Goal: Task Accomplishment & Management: Manage account settings

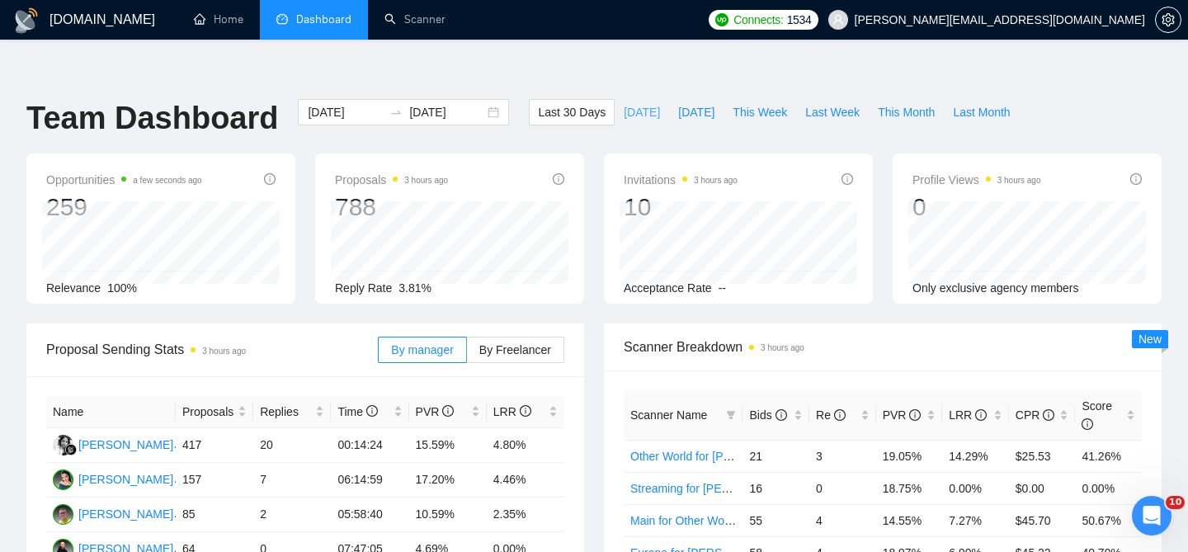
click at [630, 103] on span "[DATE]" at bounding box center [642, 112] width 36 height 18
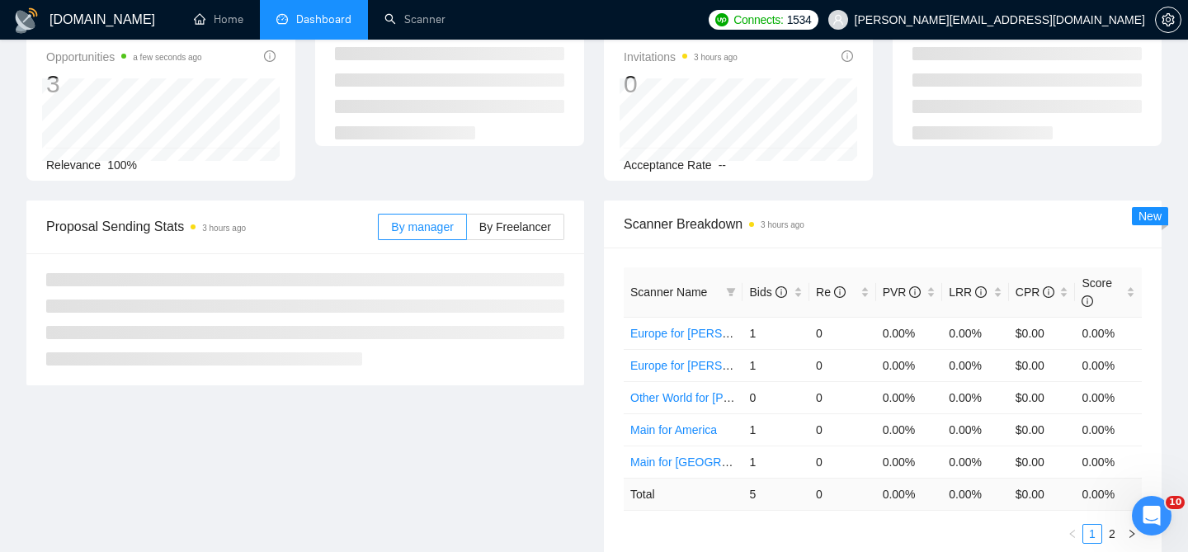
scroll to position [199, 0]
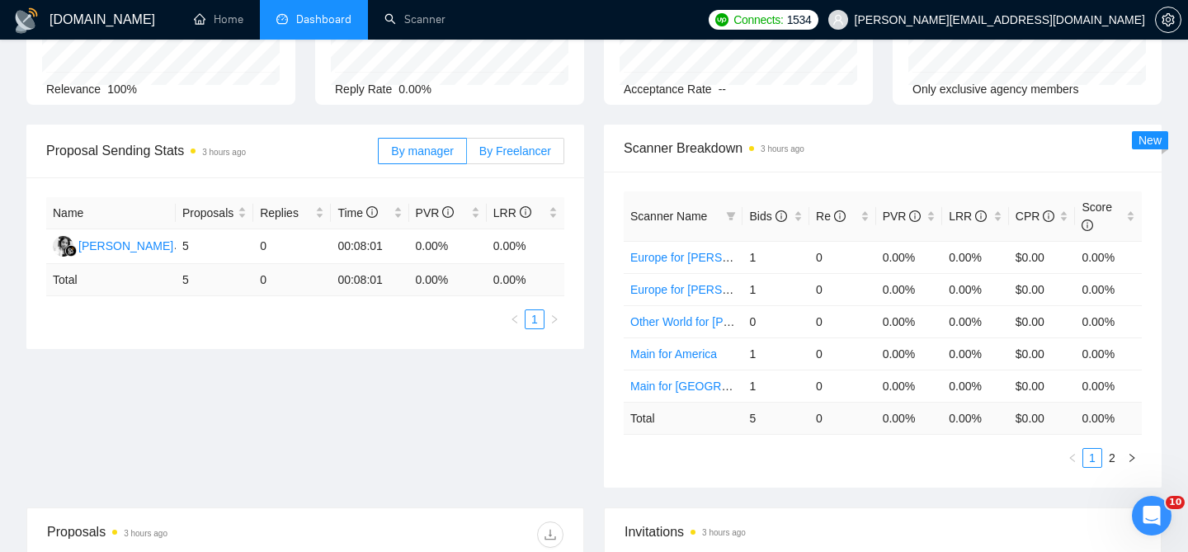
click at [507, 144] on span "By Freelancer" at bounding box center [515, 150] width 72 height 13
click at [467, 155] on input "By Freelancer" at bounding box center [467, 155] width 0 height 0
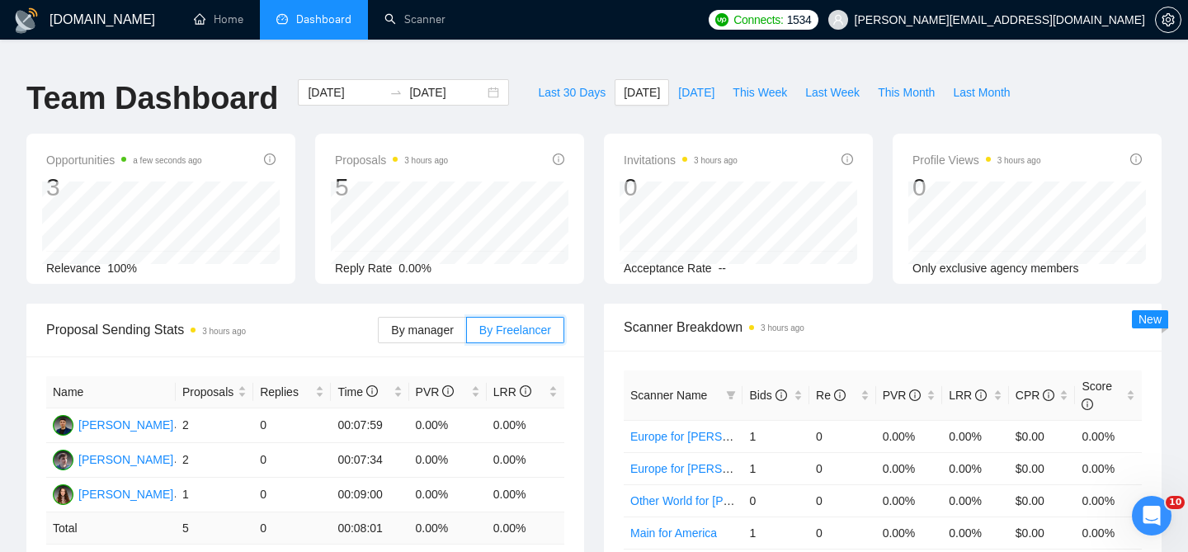
scroll to position [8, 0]
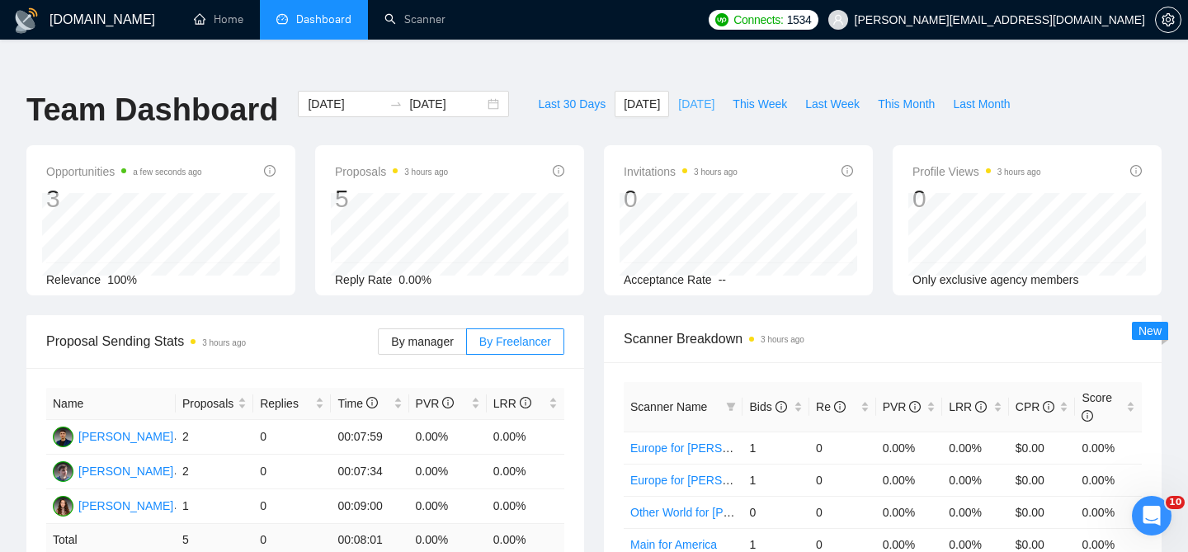
click at [678, 95] on span "[DATE]" at bounding box center [696, 104] width 36 height 18
type input "[DATE]"
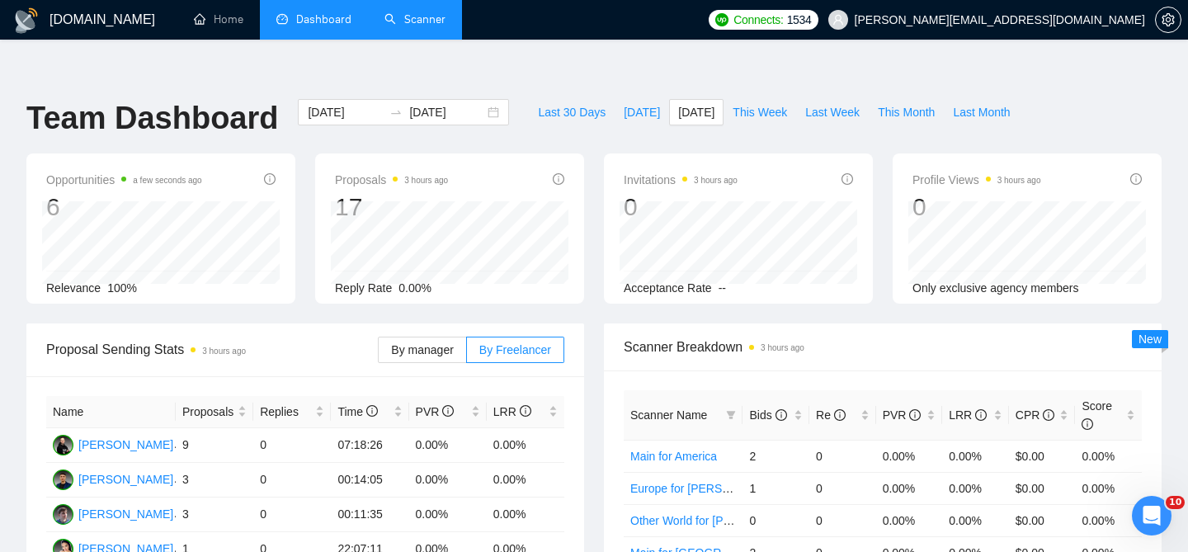
click at [400, 19] on link "Scanner" at bounding box center [415, 19] width 61 height 14
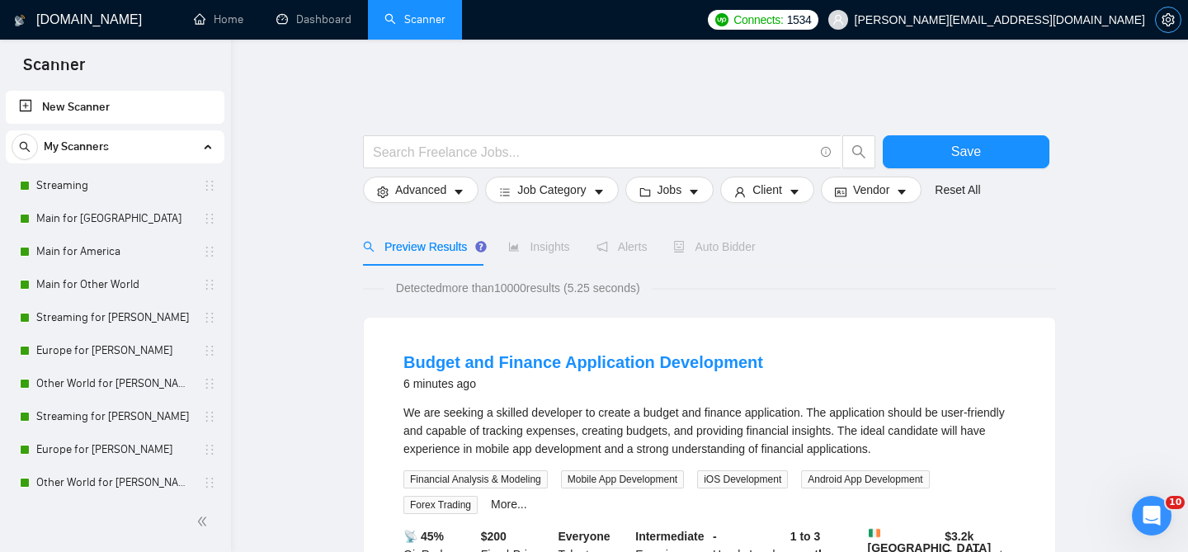
click at [1168, 23] on icon "setting" at bounding box center [1168, 19] width 13 height 13
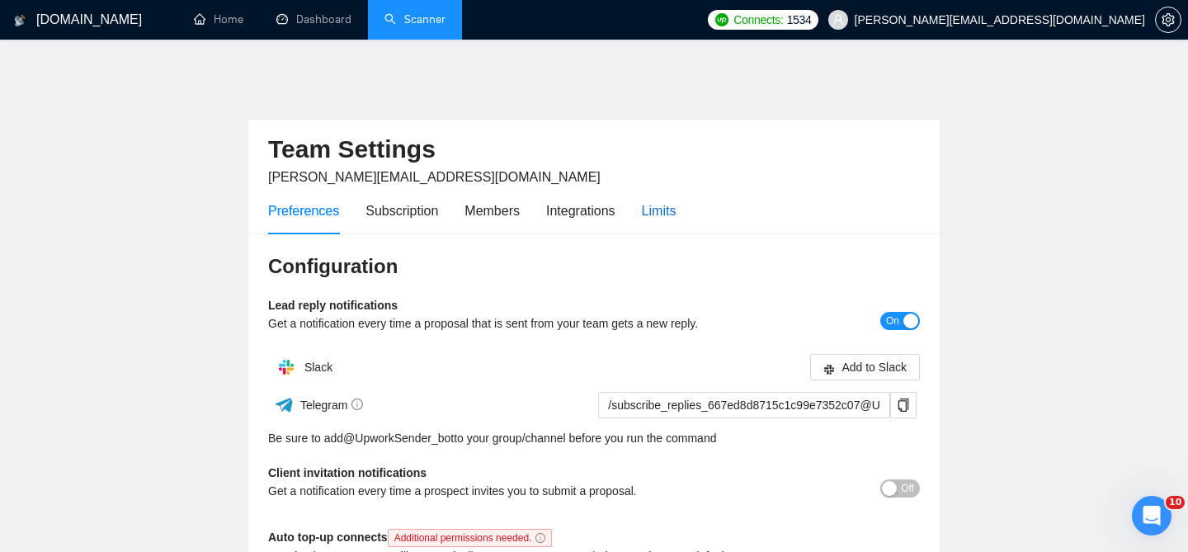
click at [677, 205] on div "Limits" at bounding box center [659, 211] width 35 height 21
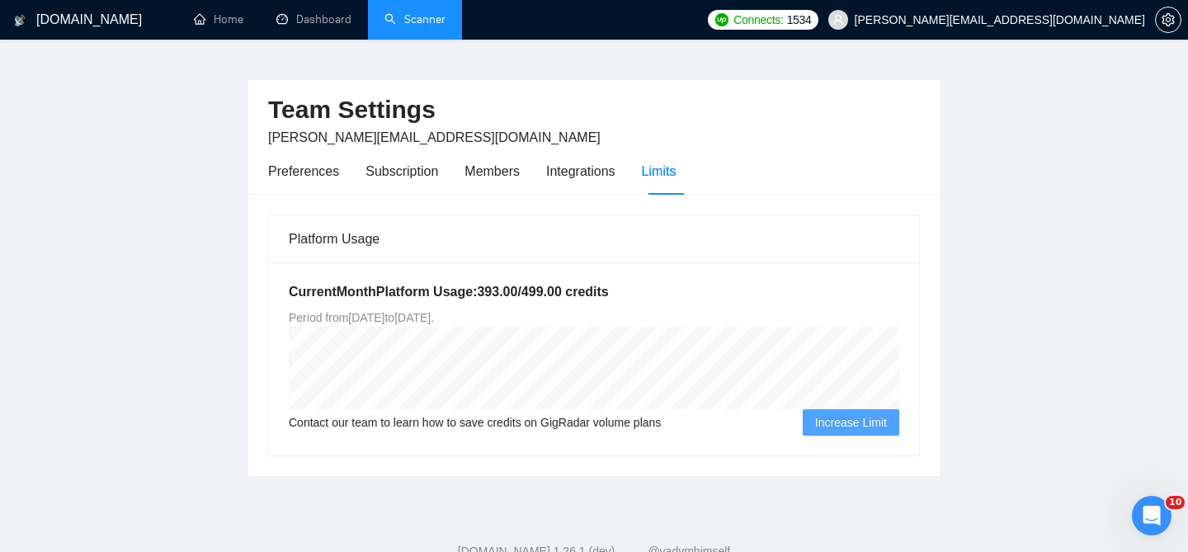
scroll to position [40, 0]
click at [590, 170] on div "Integrations" at bounding box center [580, 170] width 69 height 47
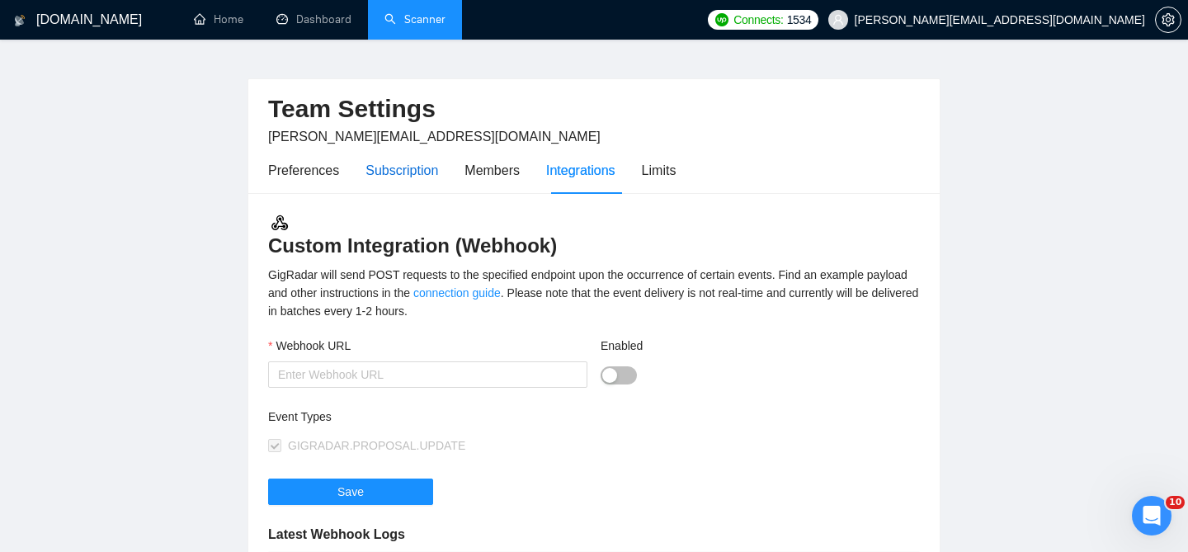
click at [397, 160] on div "Subscription" at bounding box center [402, 170] width 73 height 21
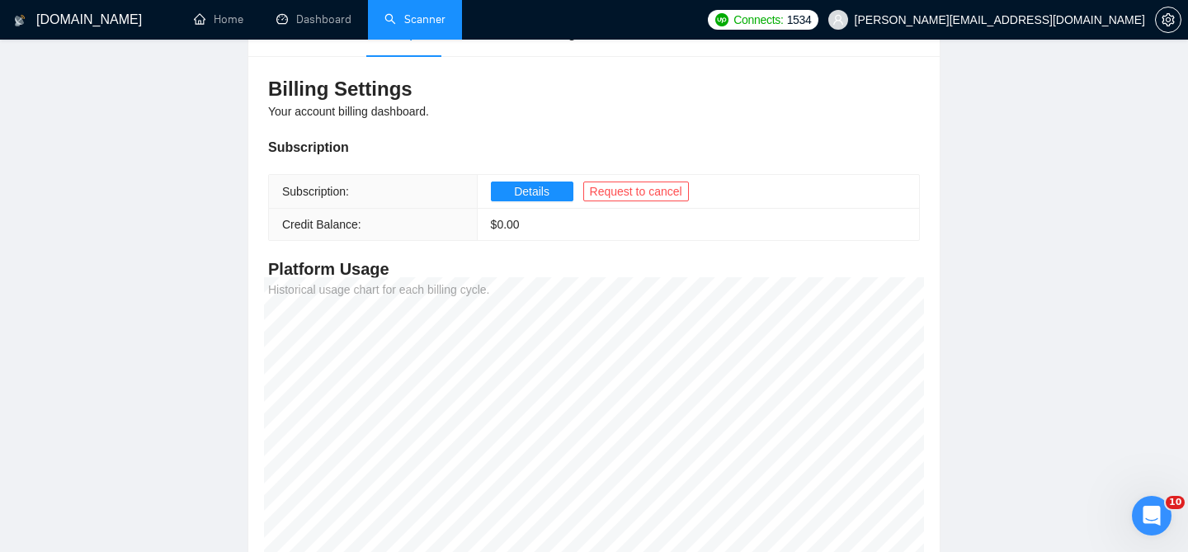
scroll to position [167, 0]
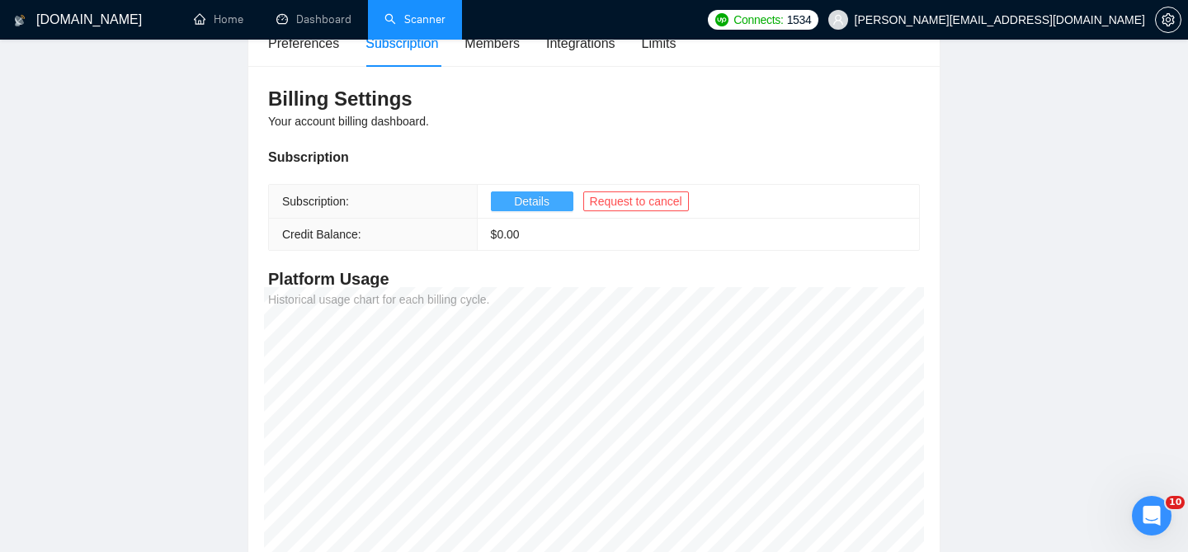
click at [548, 192] on span "Details" at bounding box center [531, 201] width 35 height 18
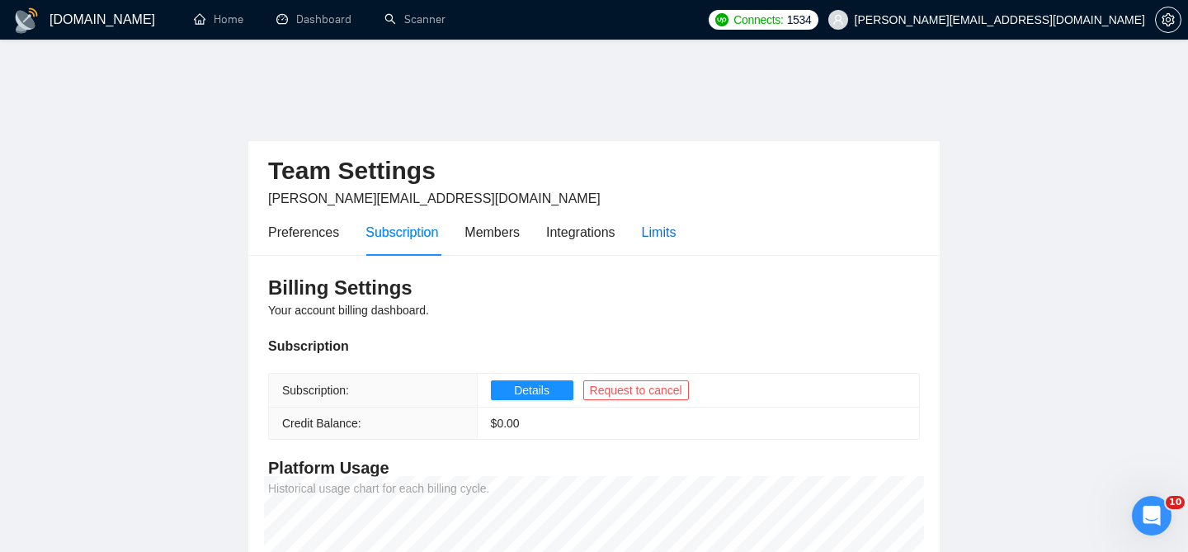
click at [658, 222] on div "Limits" at bounding box center [659, 232] width 35 height 21
